Goal: Information Seeking & Learning: Learn about a topic

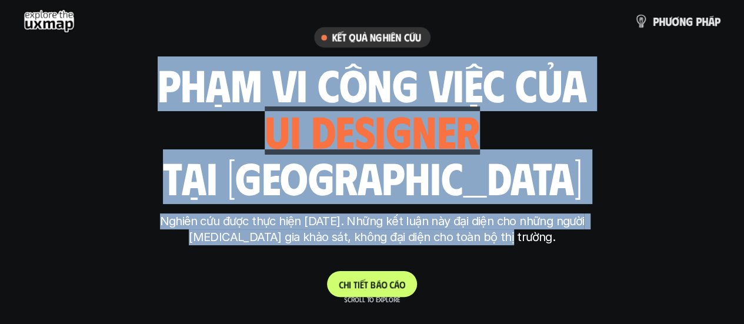
drag, startPoint x: 156, startPoint y: 71, endPoint x: 560, endPoint y: 246, distance: 439.6
click at [560, 246] on div "Kết quả nghiên cứu phạm vi công việc của ui designer ui/ux designer product des…" at bounding box center [372, 162] width 441 height 270
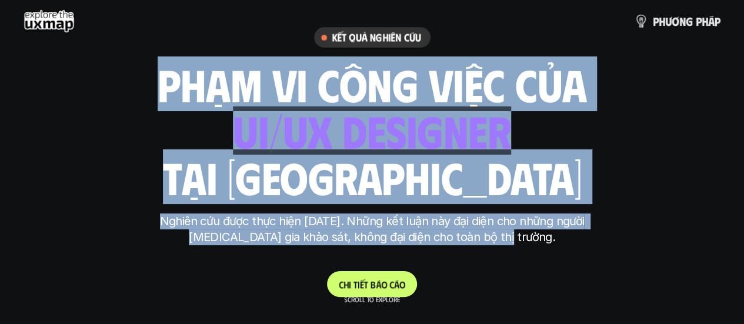
scroll to position [59, 0]
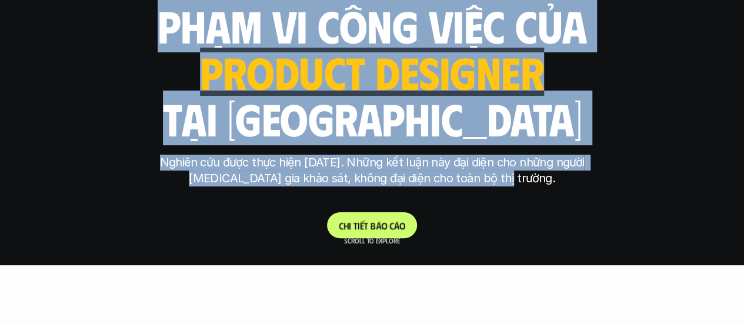
copy div "phạm vi công việc của ui designer ui/ux designer product designer [DEMOGRAPHIC_…"
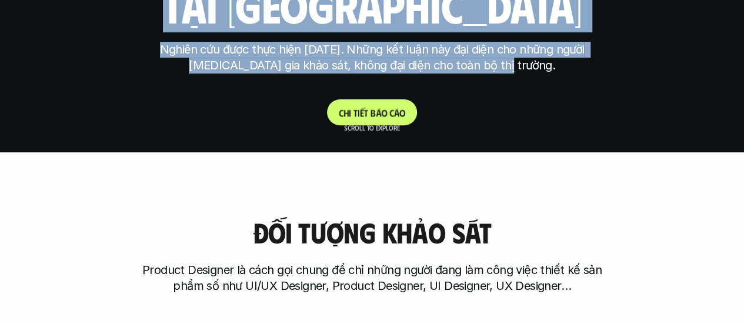
scroll to position [353, 0]
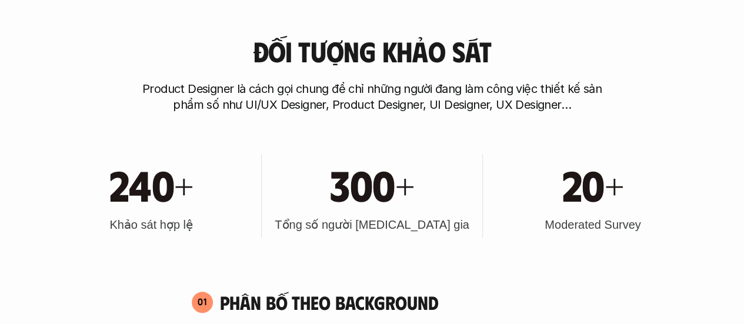
click at [453, 93] on p "Product Designer là cách gọi chung để chỉ những người đang làm công việc thiết …" at bounding box center [372, 97] width 470 height 32
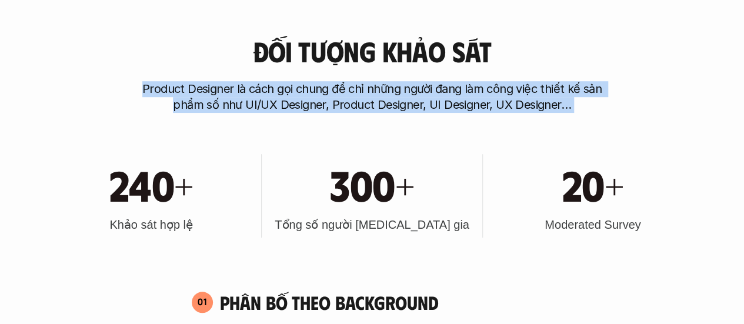
click at [453, 93] on p "Product Designer là cách gọi chung để chỉ những người đang làm công việc thiết …" at bounding box center [372, 97] width 470 height 32
copy p "Product Designer là cách gọi chung để chỉ những người đang làm công việc thiết …"
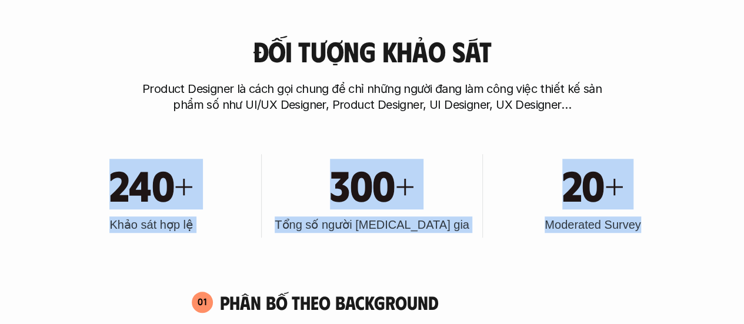
drag, startPoint x: 638, startPoint y: 226, endPoint x: 112, endPoint y: 183, distance: 527.8
click at [112, 183] on div "240+ Khảo sát hợp lệ 300+ Tổng số người [MEDICAL_DATA] gia 20+ Moderated Survey" at bounding box center [371, 195] width 649 height 119
copy div "240+ Khảo sát hợp lệ 300+ Tổng số người [MEDICAL_DATA] gia 20+ Moderated Survey"
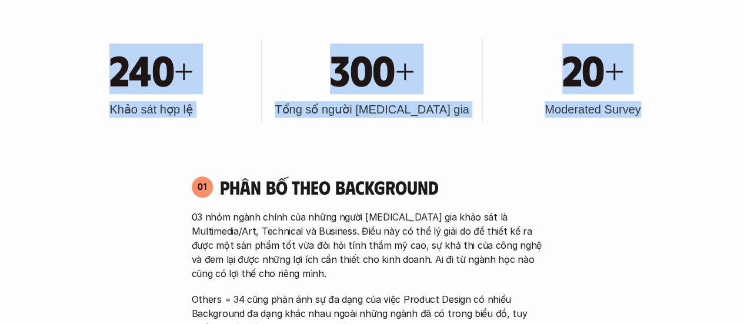
scroll to position [588, 0]
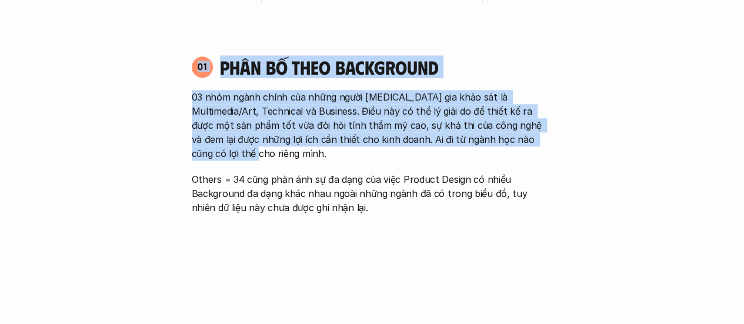
drag, startPoint x: 169, startPoint y: 62, endPoint x: 541, endPoint y: 142, distance: 379.8
click at [541, 142] on p "03 nhóm ngành chính của những người [MEDICAL_DATA] gia khảo sát là Multimedia/A…" at bounding box center [372, 125] width 361 height 71
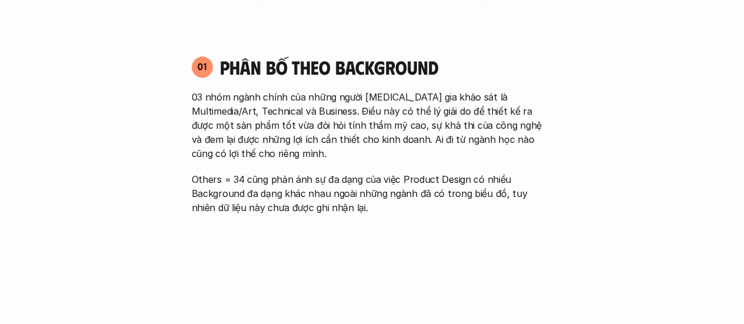
click at [380, 101] on p "03 nhóm ngành chính của những người [MEDICAL_DATA] gia khảo sát là Multimedia/A…" at bounding box center [372, 125] width 361 height 71
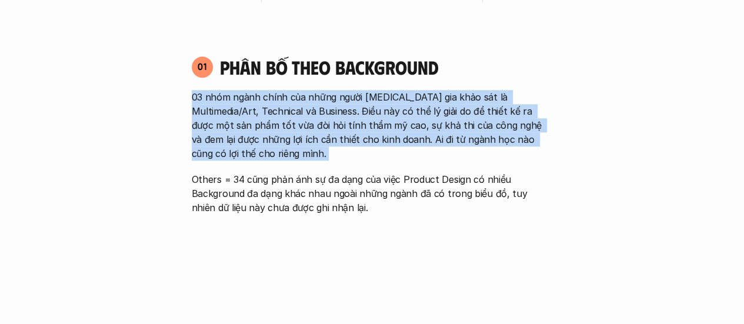
click at [380, 101] on p "03 nhóm ngành chính của những người [MEDICAL_DATA] gia khảo sát là Multimedia/A…" at bounding box center [372, 125] width 361 height 71
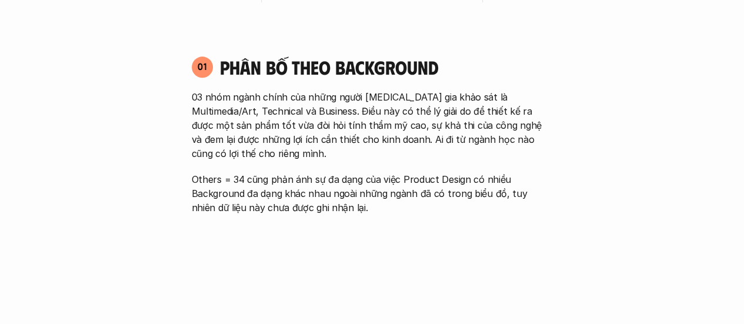
click at [349, 65] on h4 "Phân bố theo background" at bounding box center [386, 67] width 333 height 22
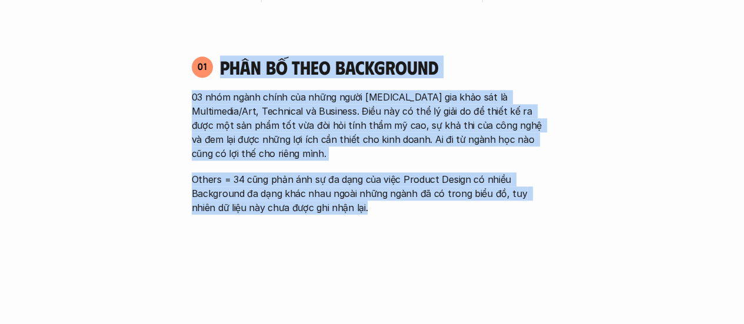
drag, startPoint x: 349, startPoint y: 65, endPoint x: 404, endPoint y: 184, distance: 131.0
click at [404, 184] on div "01 Phân bố theo background 03 nhóm ngành chính của những người [MEDICAL_DATA] g…" at bounding box center [372, 134] width 382 height 159
copy div "Phân bố theo background 03 nhóm ngành chính của những người [MEDICAL_DATA] gia …"
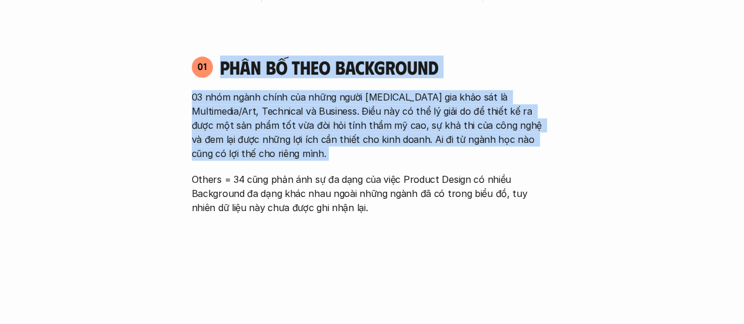
click at [393, 152] on p "03 nhóm ngành chính của những người [MEDICAL_DATA] gia khảo sát là Multimedia/A…" at bounding box center [372, 125] width 361 height 71
copy div "Phân bố theo background 03 nhóm ngành chính của những người [MEDICAL_DATA] gia …"
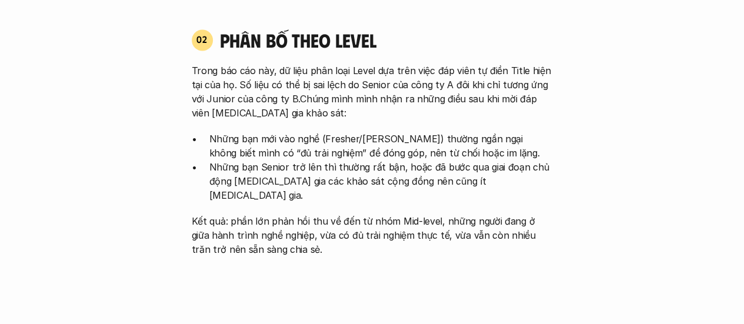
scroll to position [1117, 0]
